Goal: Find specific page/section: Find specific page/section

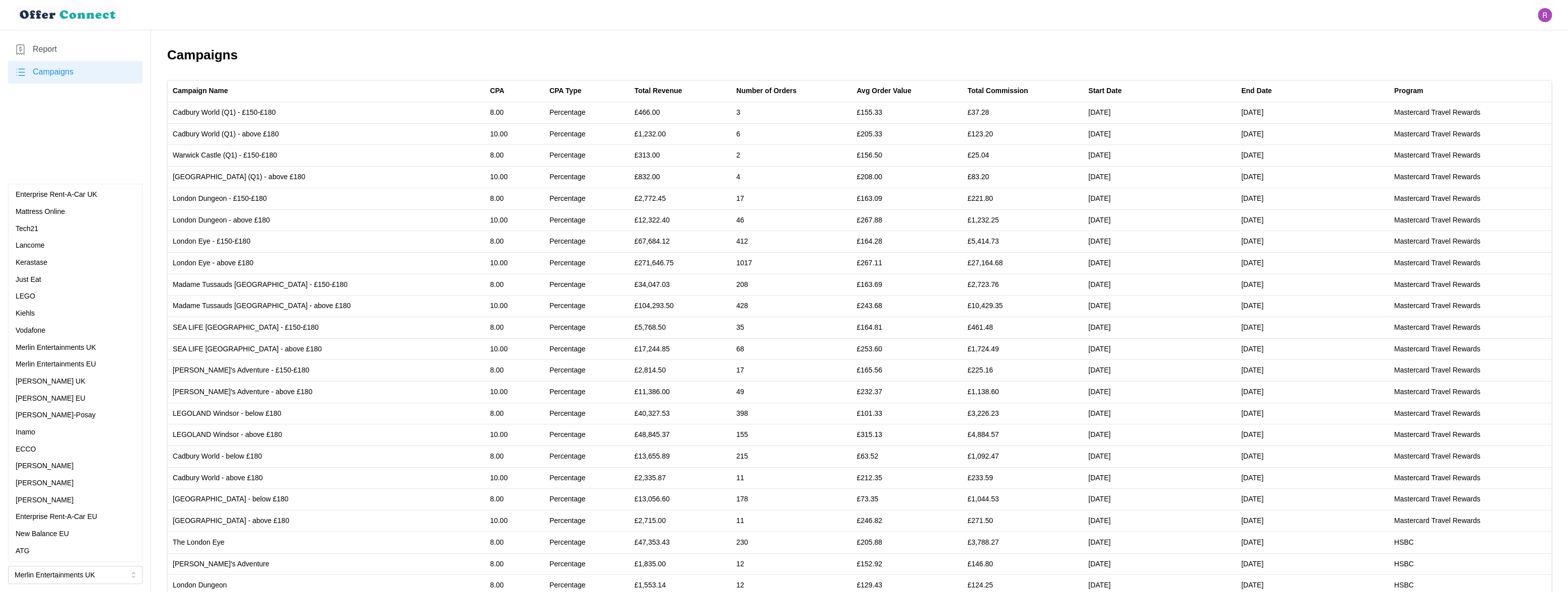
click at [69, 277] on div "Just Eat" at bounding box center [75, 280] width 119 height 11
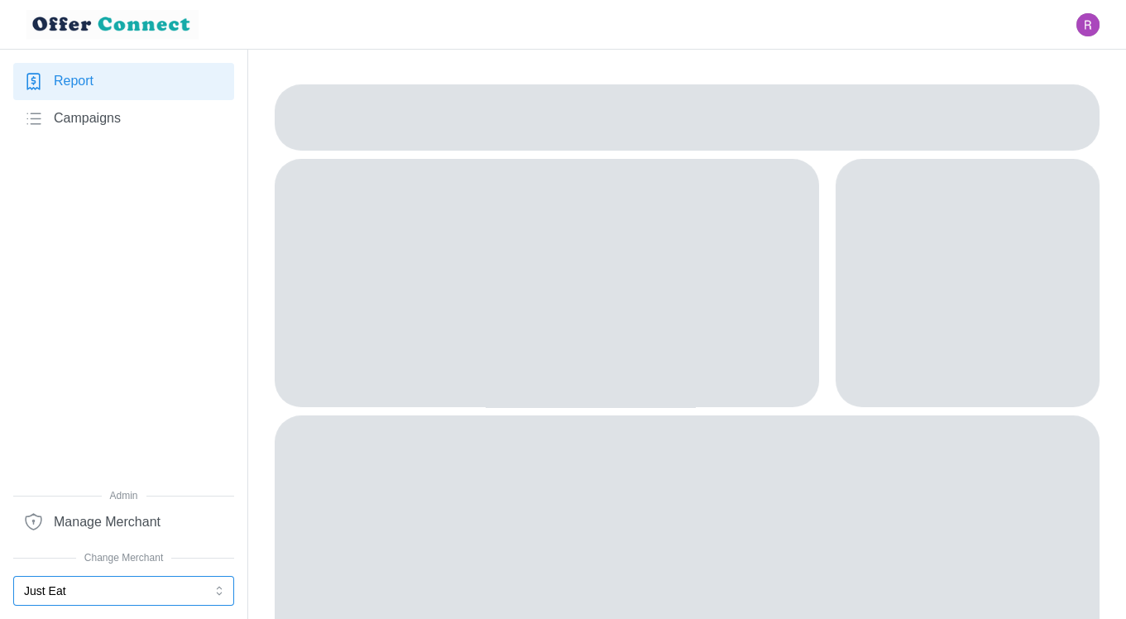
click at [116, 589] on button "Just Eat" at bounding box center [123, 591] width 221 height 30
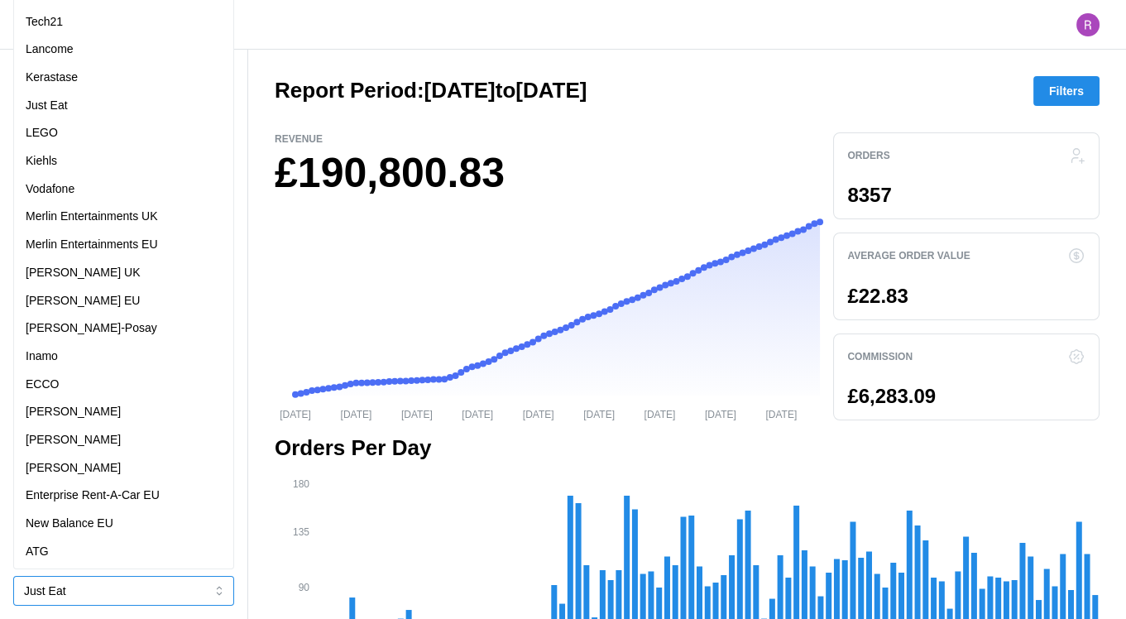
click at [112, 249] on p "Merlin Entertainments EU" at bounding box center [92, 245] width 132 height 18
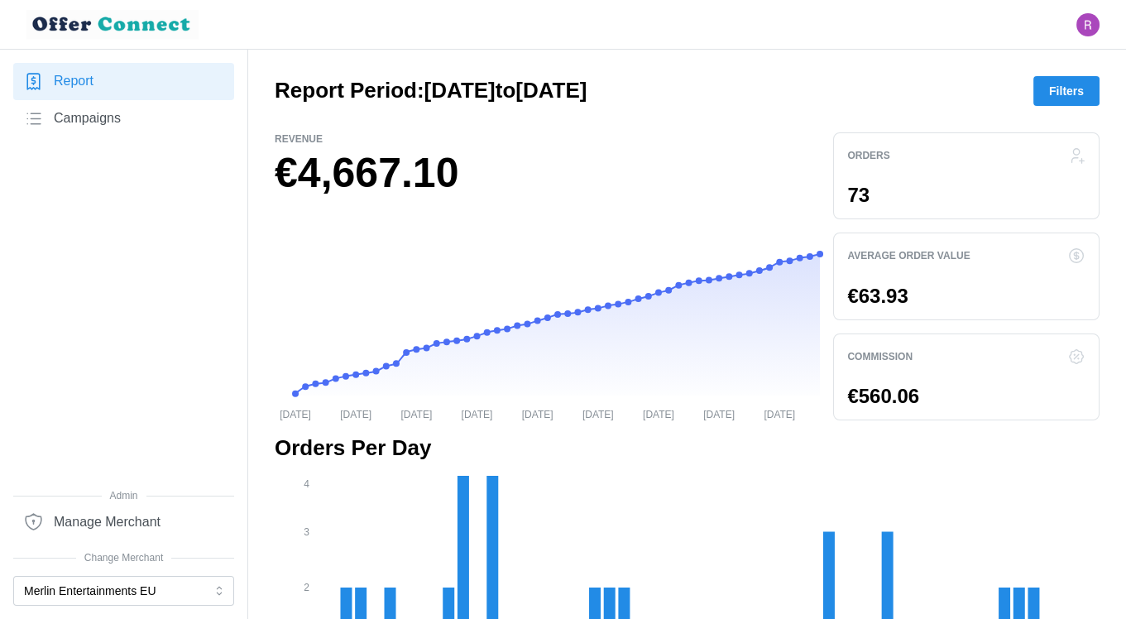
click at [91, 118] on span "Campaigns" at bounding box center [87, 118] width 67 height 21
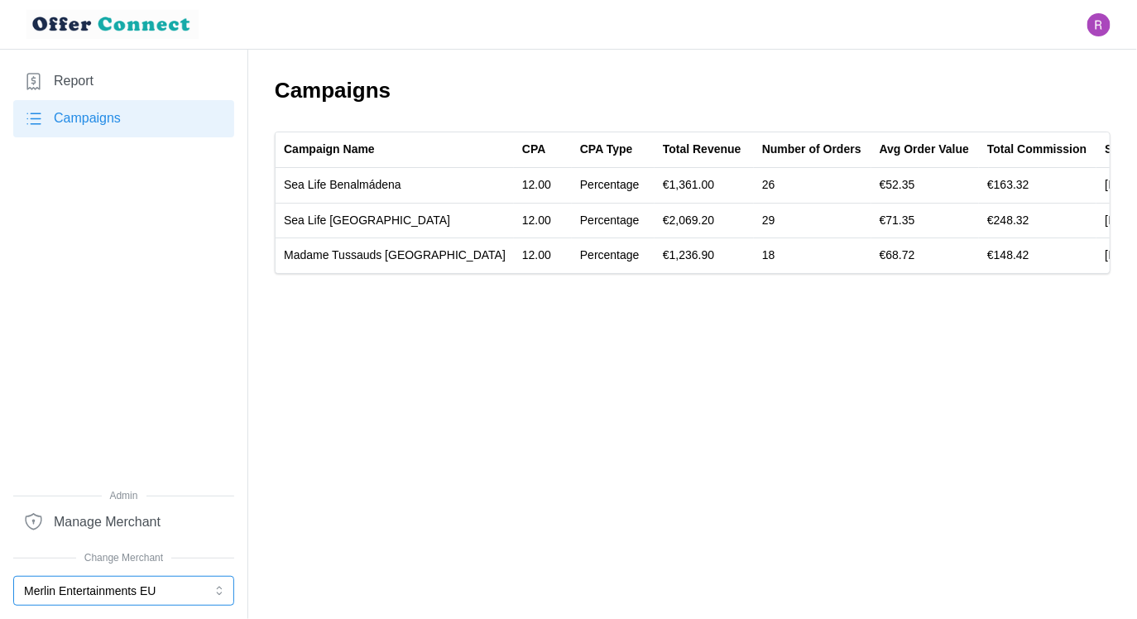
click at [141, 590] on button "Merlin Entertainments EU" at bounding box center [123, 591] width 221 height 30
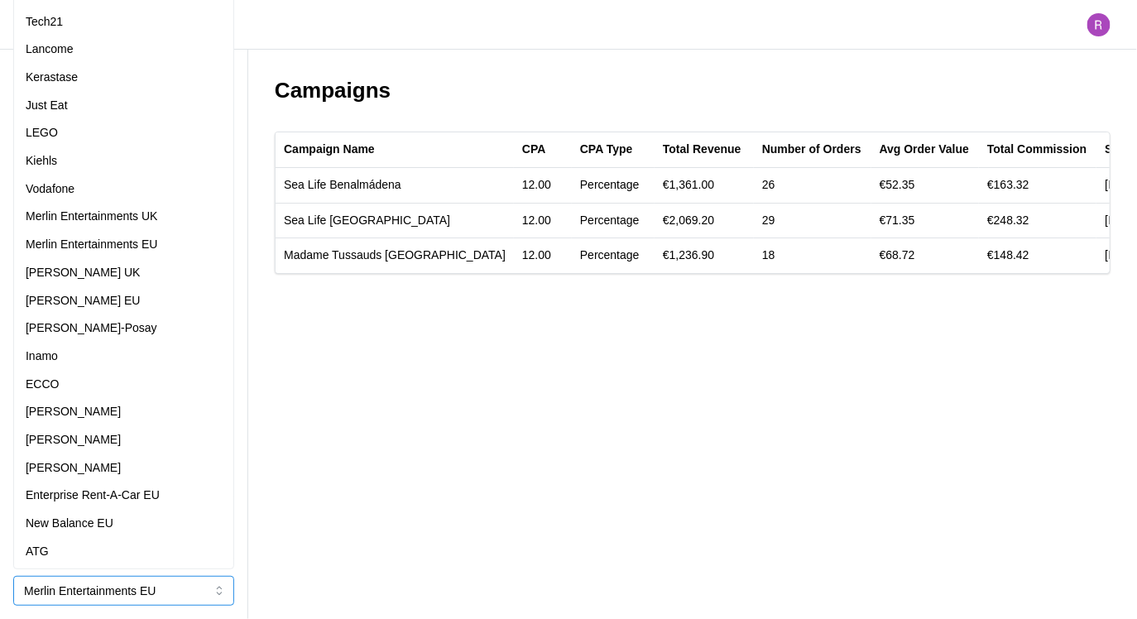
click at [127, 292] on div "[PERSON_NAME] EU" at bounding box center [124, 301] width 196 height 18
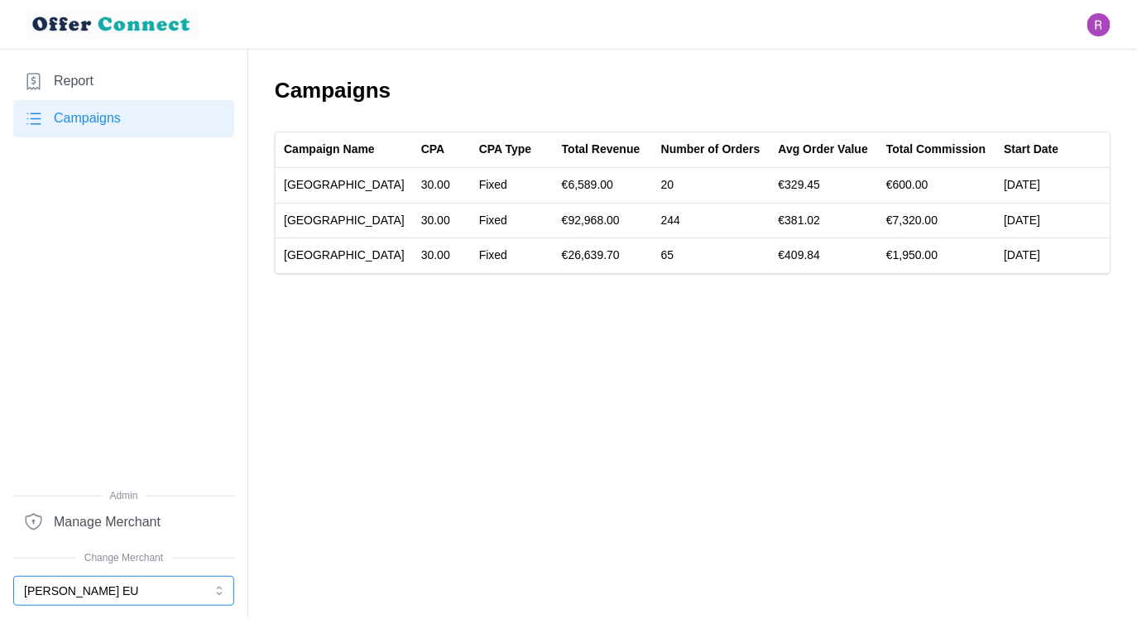
click at [170, 591] on button "[PERSON_NAME] EU" at bounding box center [123, 591] width 221 height 30
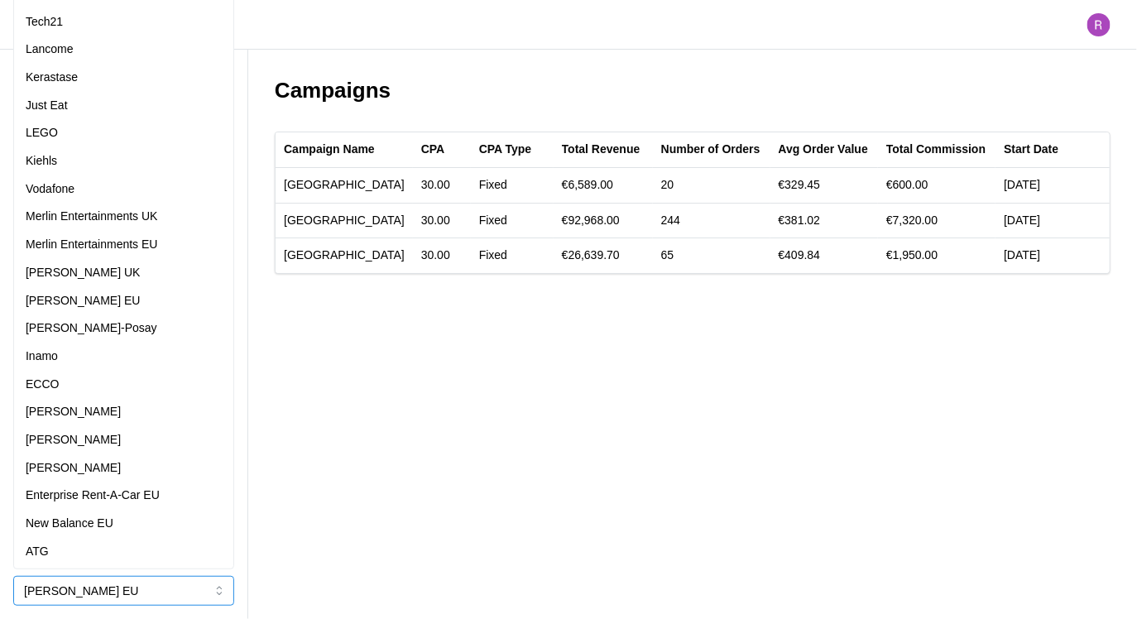
click at [112, 492] on p "Enterprise Rent-A-Car EU" at bounding box center [93, 495] width 134 height 18
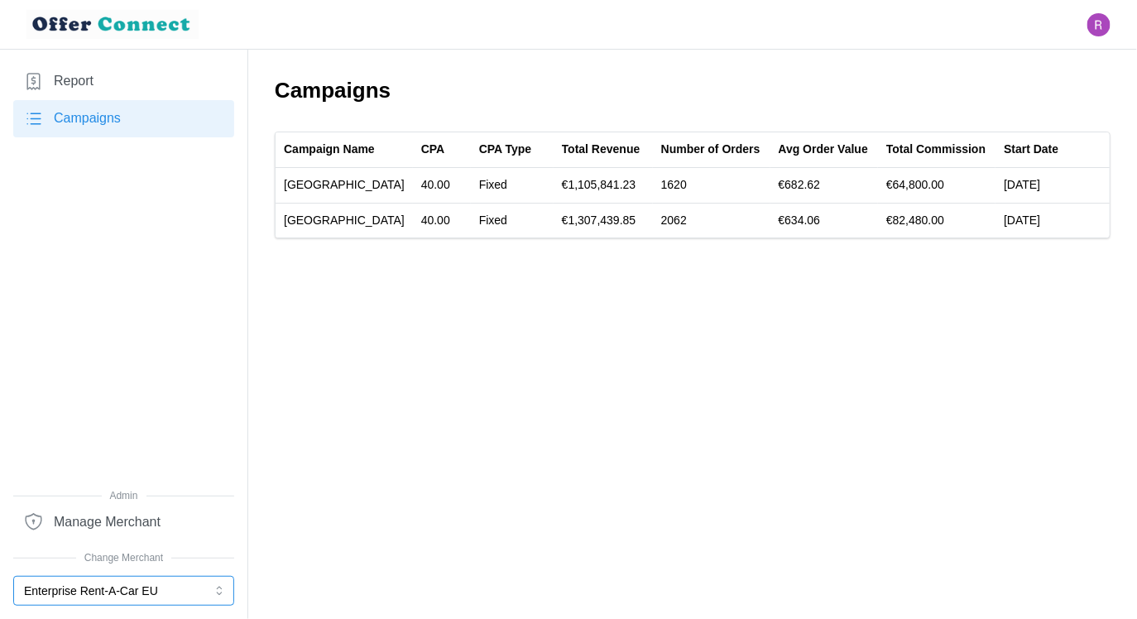
click at [136, 592] on button "Enterprise Rent-A-Car EU" at bounding box center [123, 591] width 221 height 30
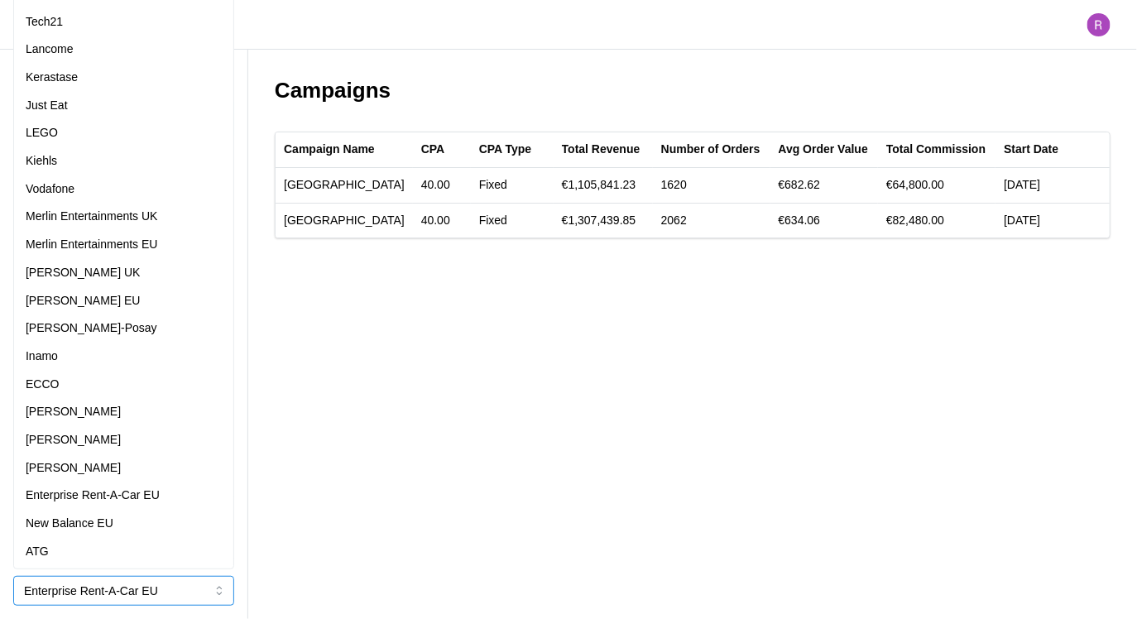
click at [132, 591] on button "Enterprise Rent-A-Car EU" at bounding box center [123, 591] width 221 height 30
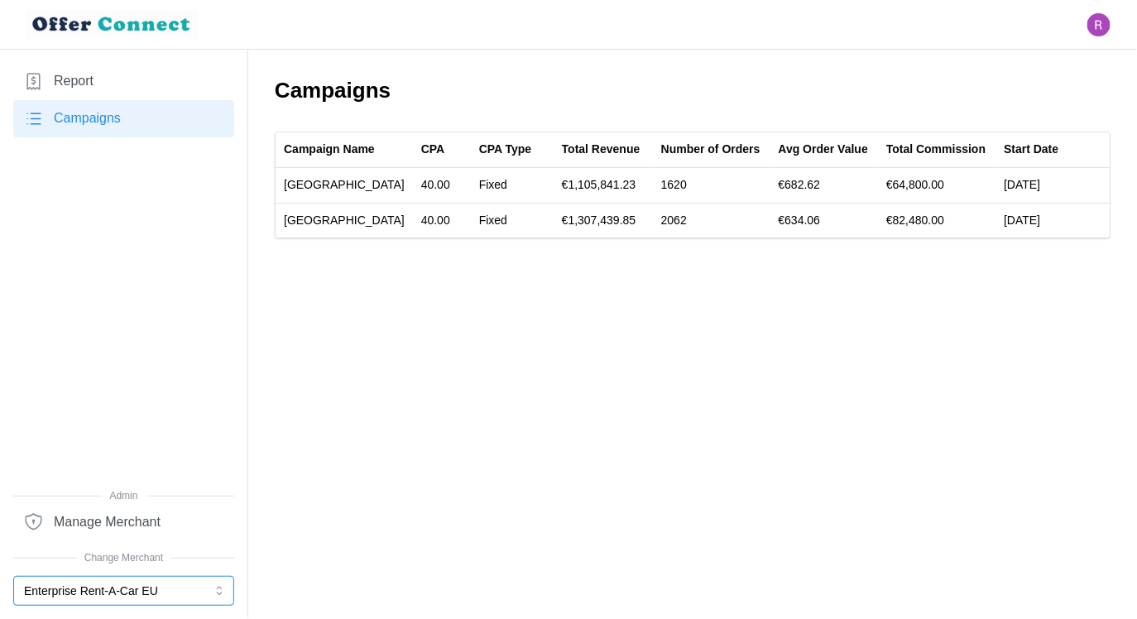
click at [128, 597] on button "Enterprise Rent-A-Car EU" at bounding box center [123, 591] width 221 height 30
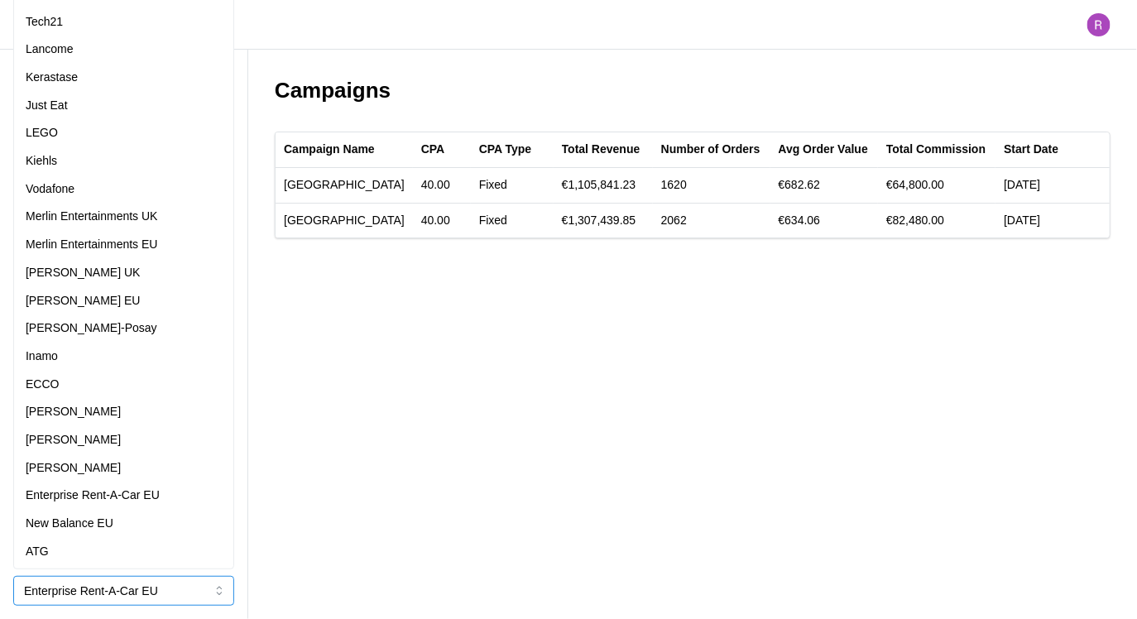
click at [136, 299] on div "[PERSON_NAME] EU" at bounding box center [124, 301] width 196 height 18
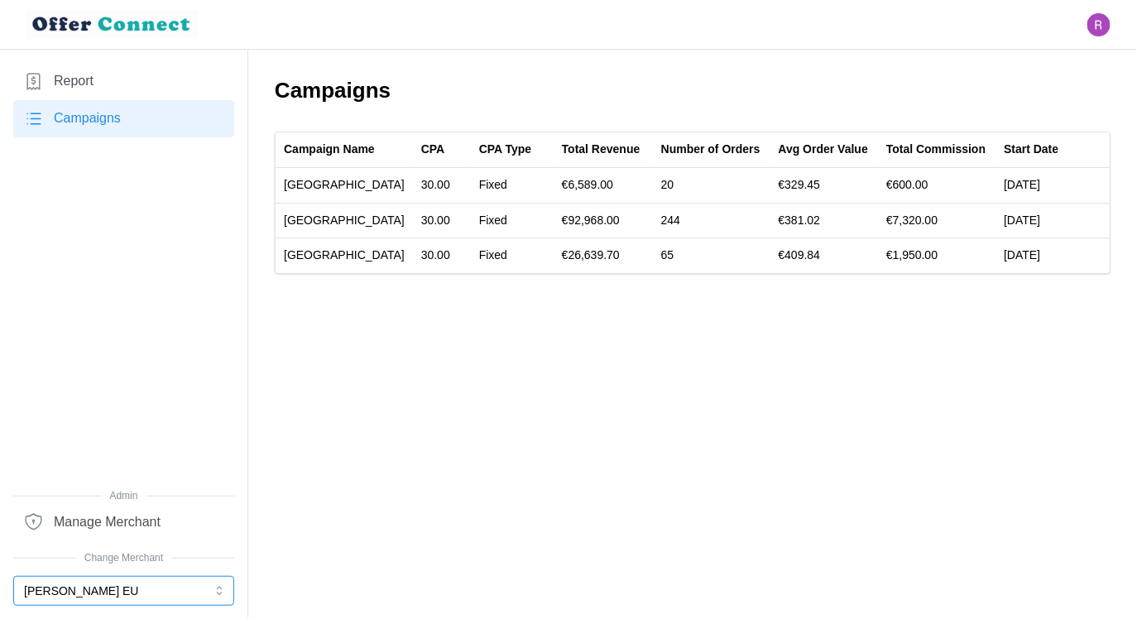
click at [113, 582] on button "[PERSON_NAME] EU" at bounding box center [123, 591] width 221 height 30
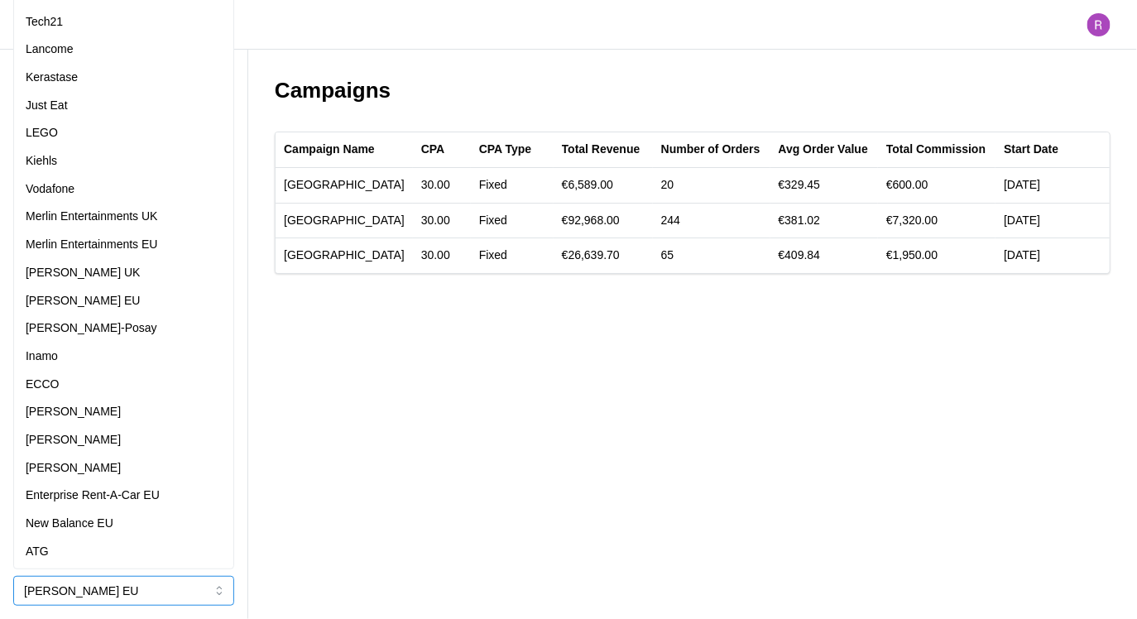
click at [127, 247] on p "Merlin Entertainments EU" at bounding box center [92, 245] width 132 height 18
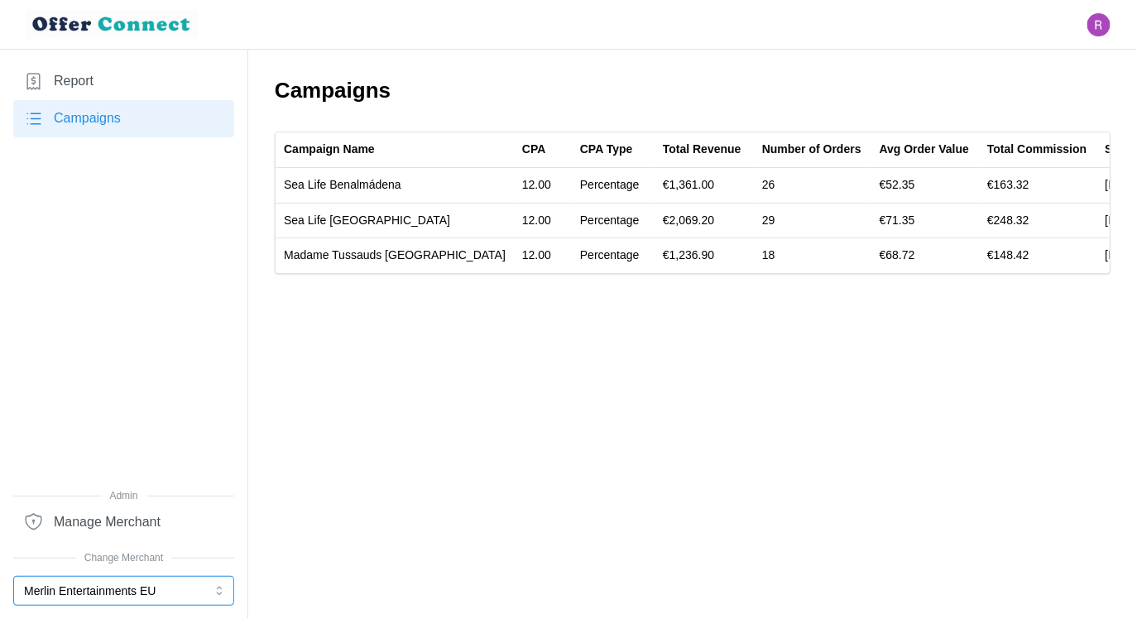
click at [150, 595] on button "Merlin Entertainments EU" at bounding box center [123, 591] width 221 height 30
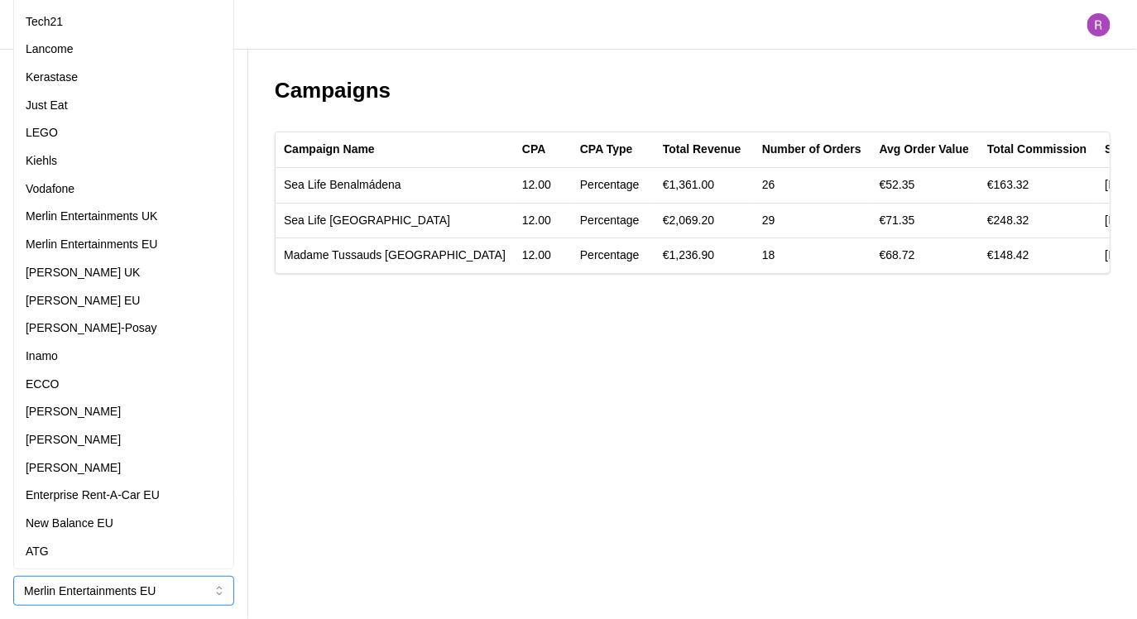
click at [143, 491] on p "Enterprise Rent-A-Car EU" at bounding box center [93, 495] width 134 height 18
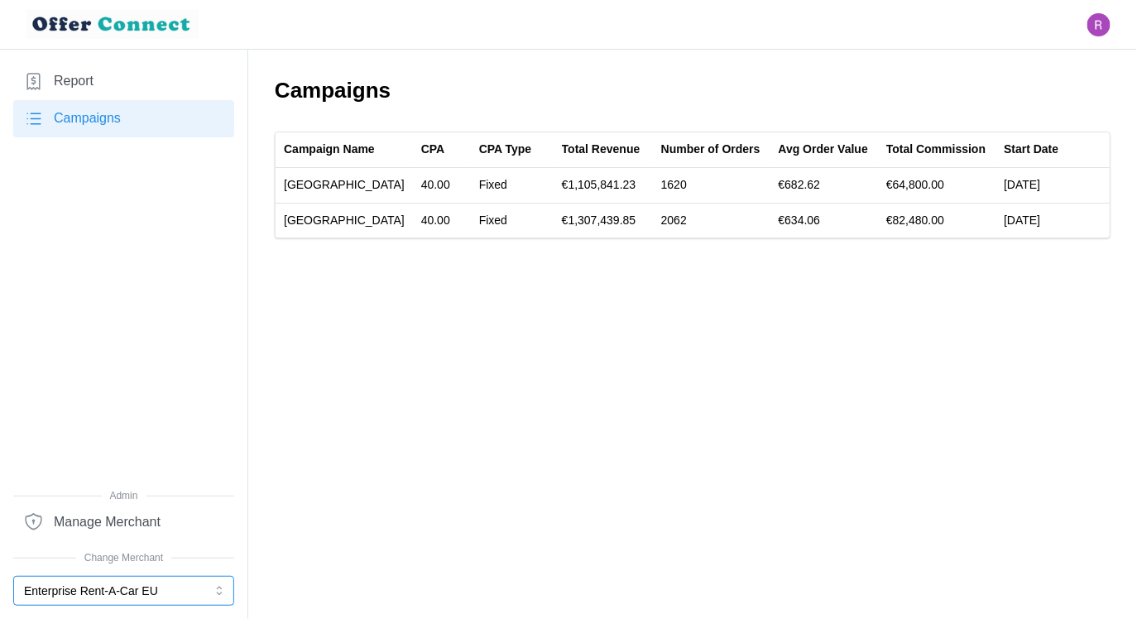
click at [91, 587] on button "Enterprise Rent-A-Car EU" at bounding box center [123, 591] width 221 height 30
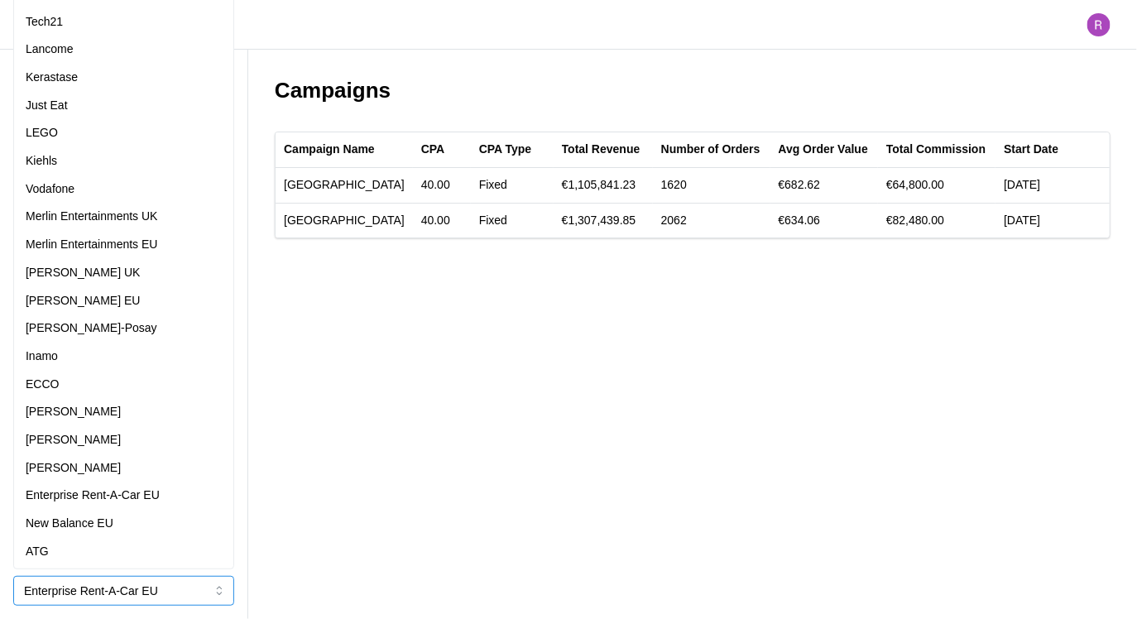
click at [147, 299] on div "[PERSON_NAME] EU" at bounding box center [124, 301] width 196 height 18
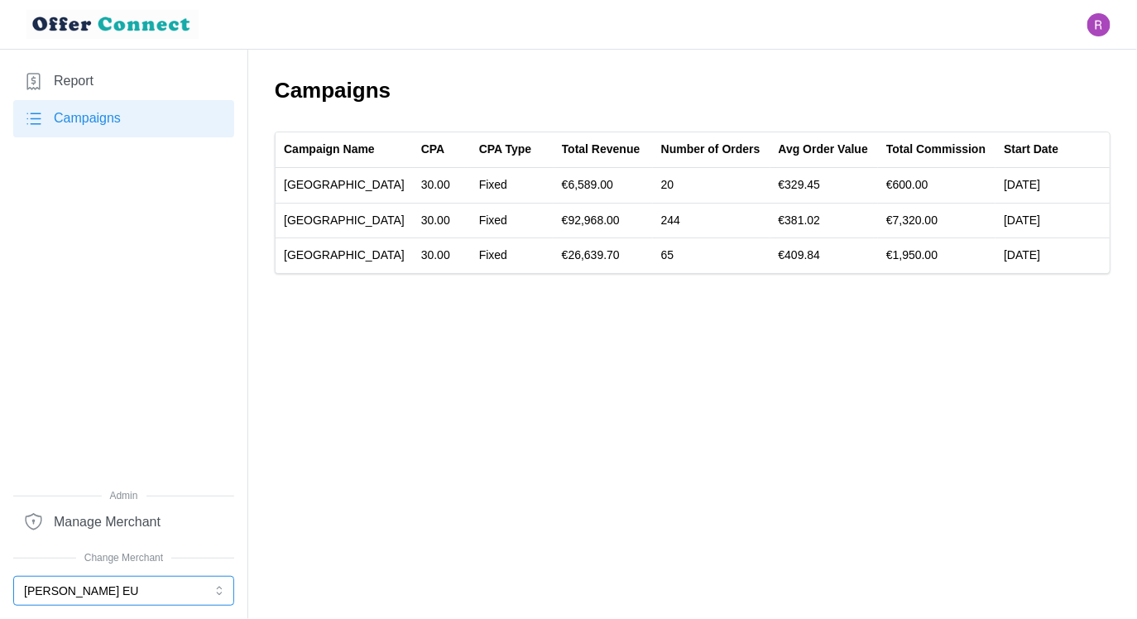
click at [93, 598] on button "[PERSON_NAME] EU" at bounding box center [123, 591] width 221 height 30
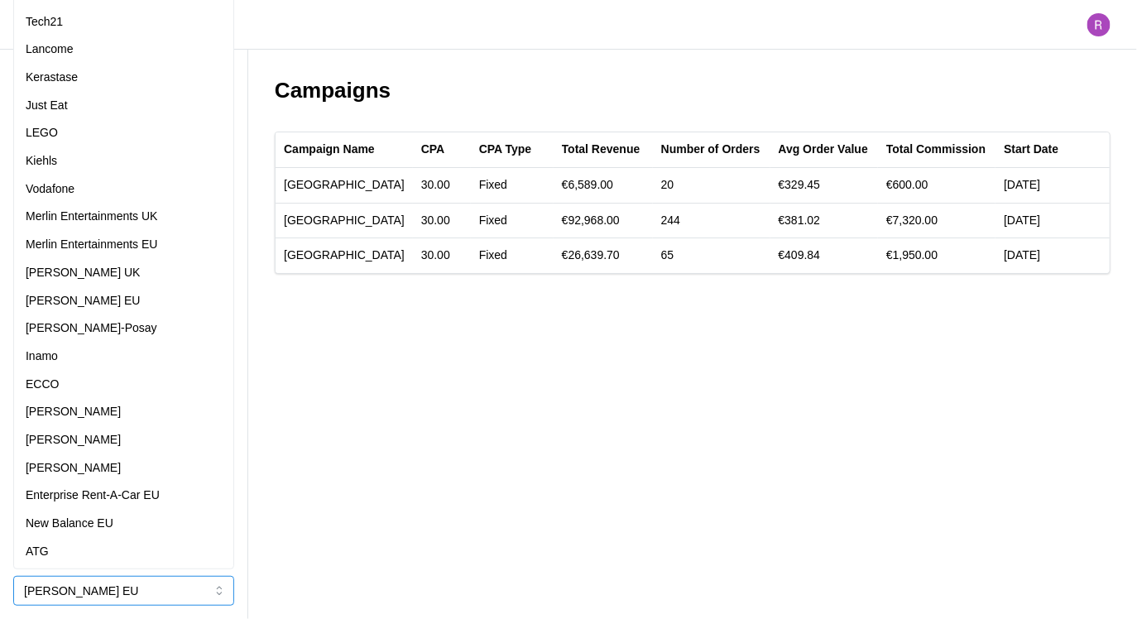
click at [132, 247] on p "Merlin Entertainments EU" at bounding box center [92, 245] width 132 height 18
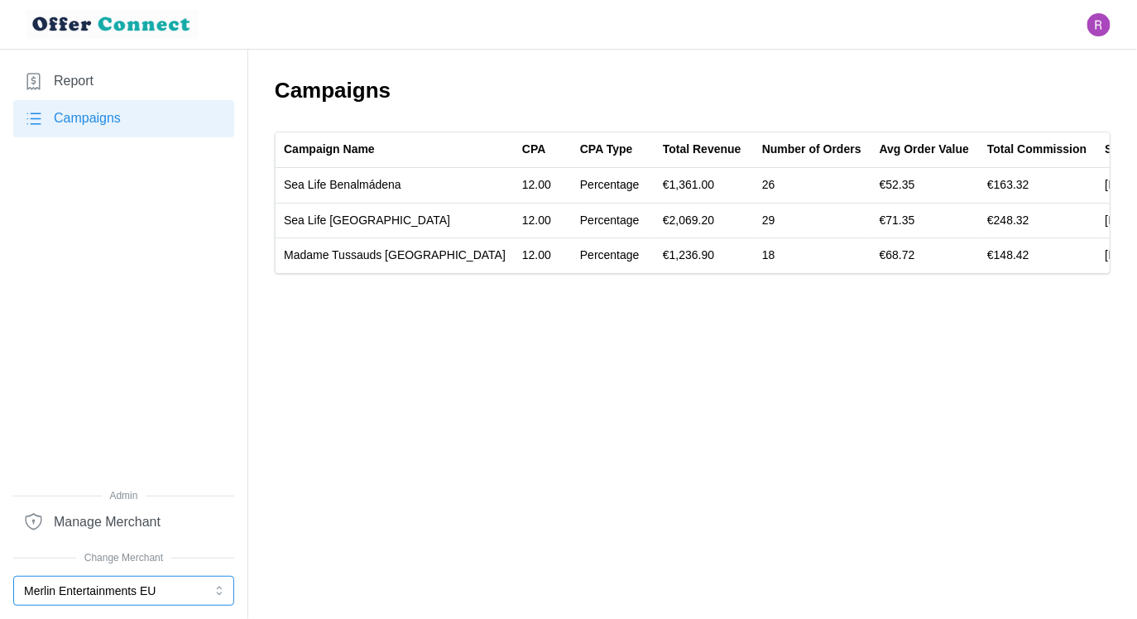
click at [138, 591] on button "Merlin Entertainments EU" at bounding box center [123, 591] width 221 height 30
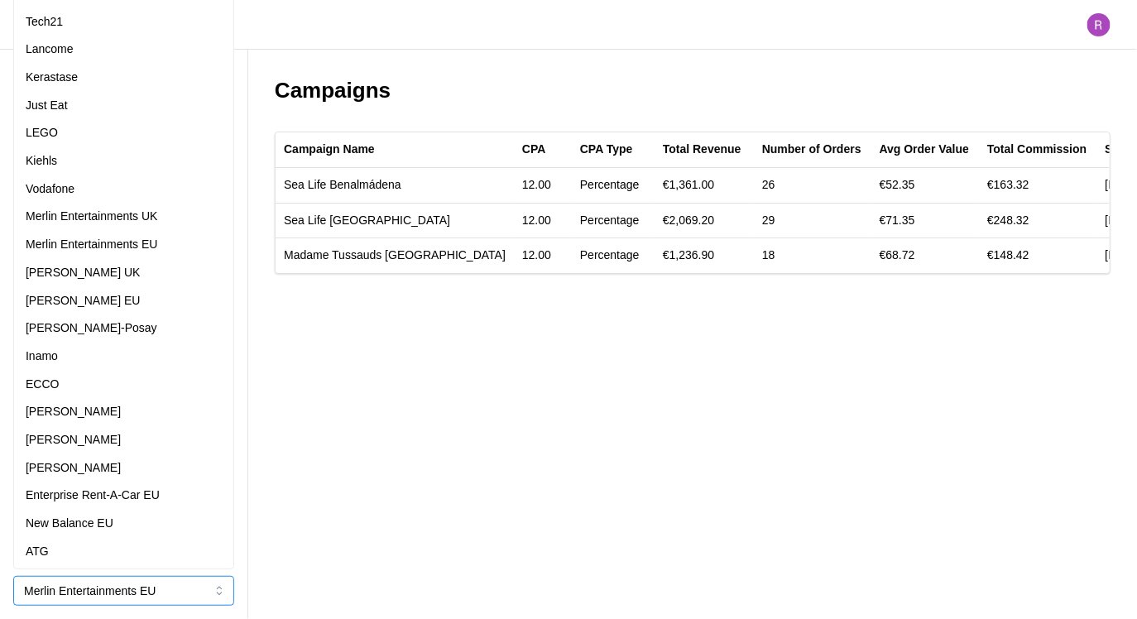
click at [123, 296] on div "[PERSON_NAME] EU" at bounding box center [124, 301] width 196 height 18
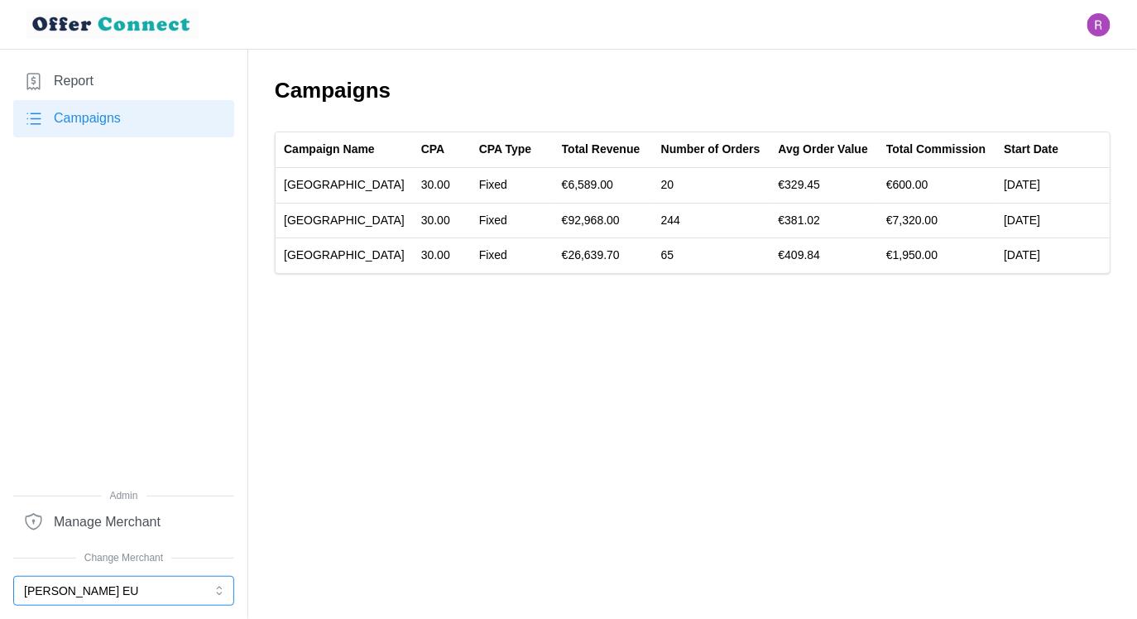
click at [117, 590] on button "[PERSON_NAME] EU" at bounding box center [123, 591] width 221 height 30
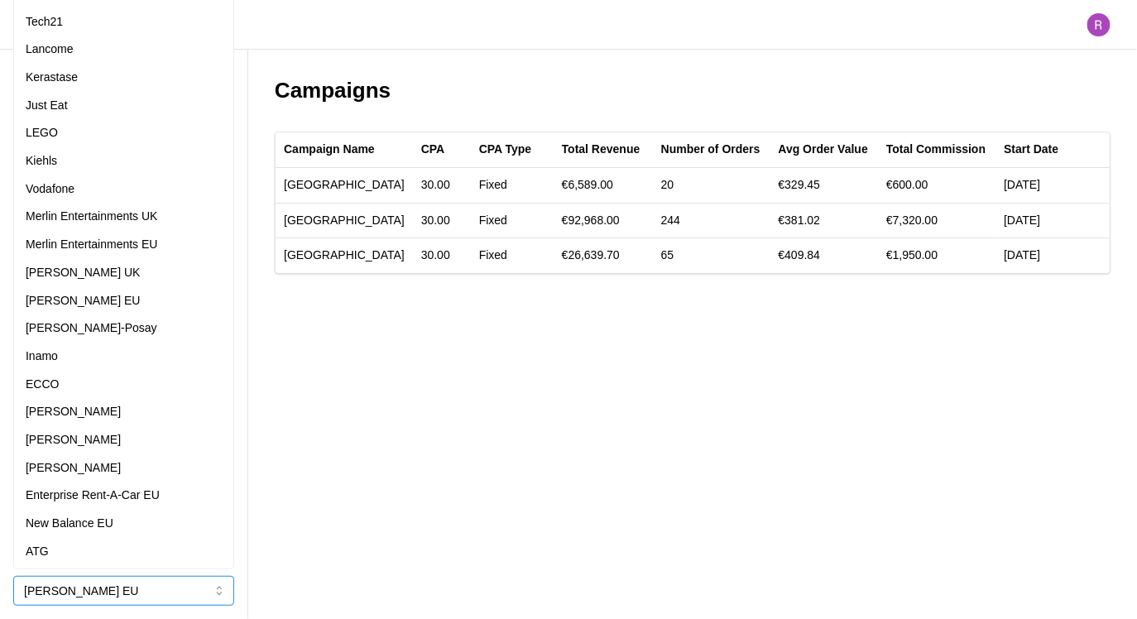
click at [119, 525] on div "New Balance EU" at bounding box center [124, 524] width 196 height 18
